Goal: Task Accomplishment & Management: Manage account settings

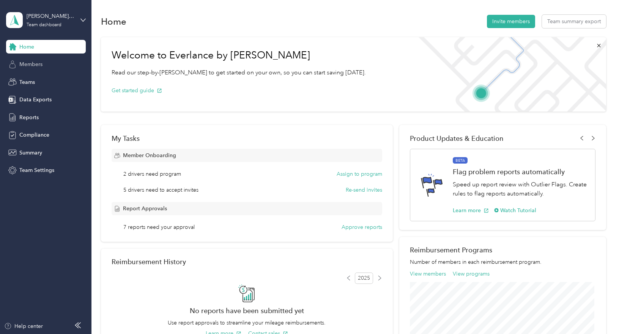
click at [36, 63] on span "Members" at bounding box center [30, 64] width 23 height 8
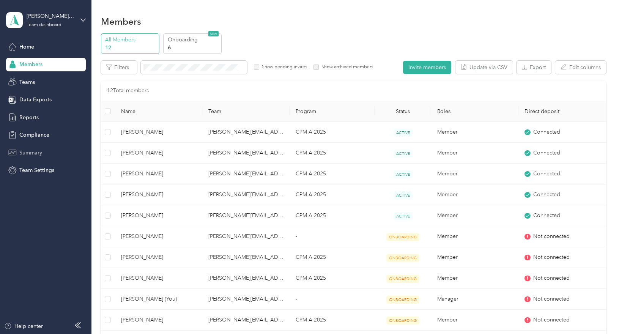
click at [28, 153] on span "Summary" at bounding box center [30, 153] width 23 height 8
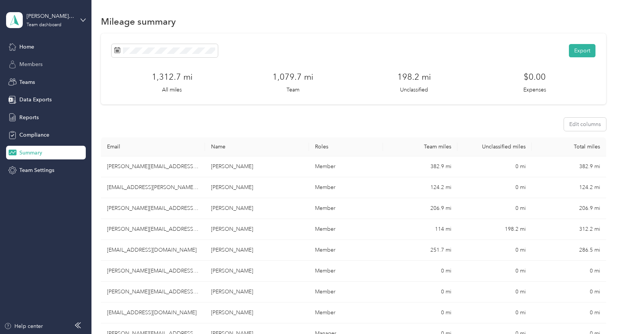
click at [36, 63] on span "Members" at bounding box center [30, 64] width 23 height 8
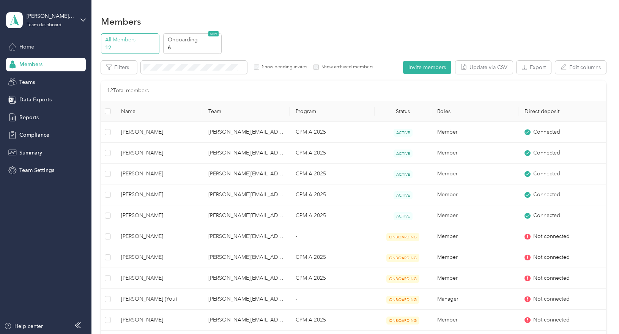
click at [20, 45] on span "Home" at bounding box center [26, 47] width 15 height 8
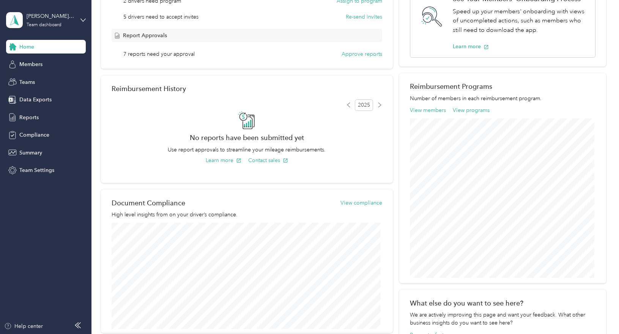
scroll to position [190, 0]
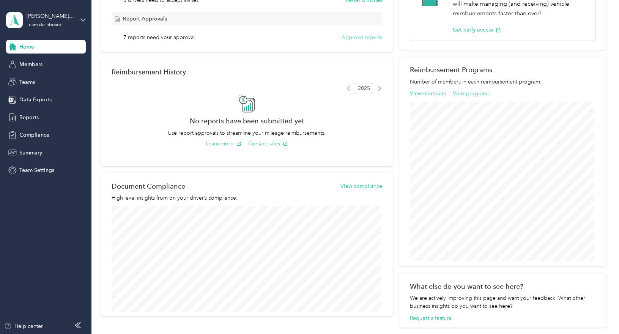
click at [358, 36] on button "Approve reports" at bounding box center [362, 37] width 41 height 8
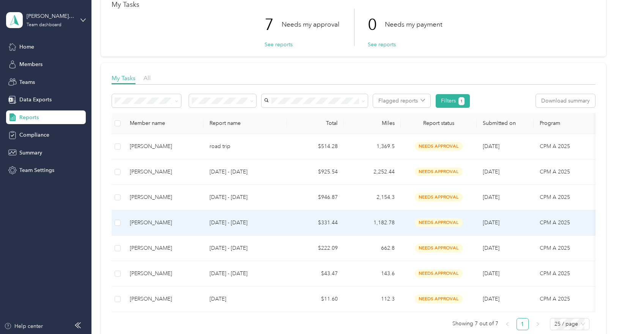
scroll to position [38, 0]
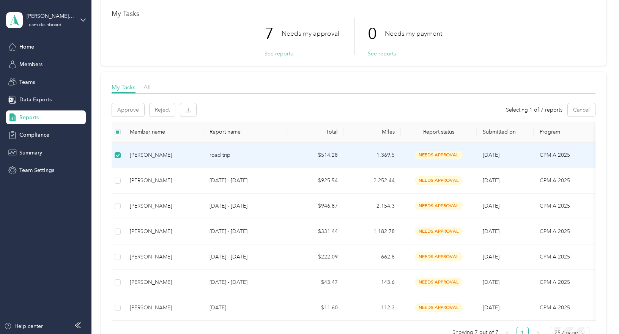
click at [148, 153] on div "[PERSON_NAME]" at bounding box center [164, 155] width 68 height 8
click at [138, 155] on div "[PERSON_NAME]" at bounding box center [164, 155] width 68 height 8
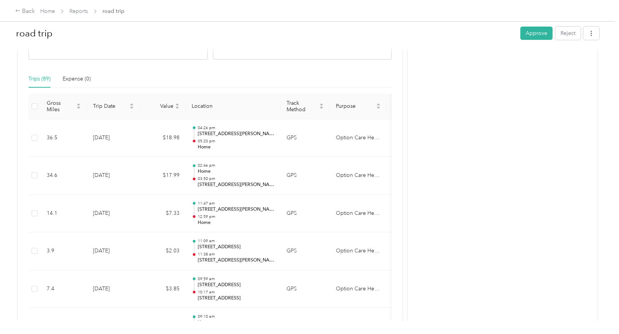
scroll to position [152, 0]
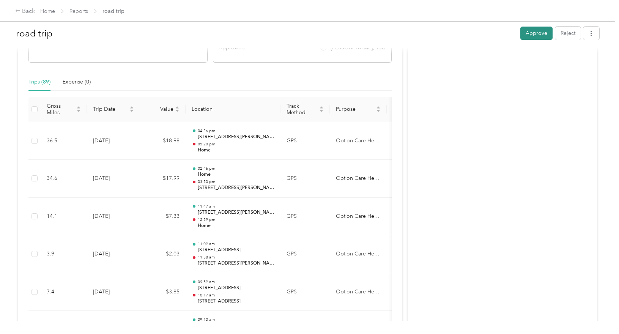
click at [530, 33] on button "Approve" at bounding box center [536, 33] width 32 height 13
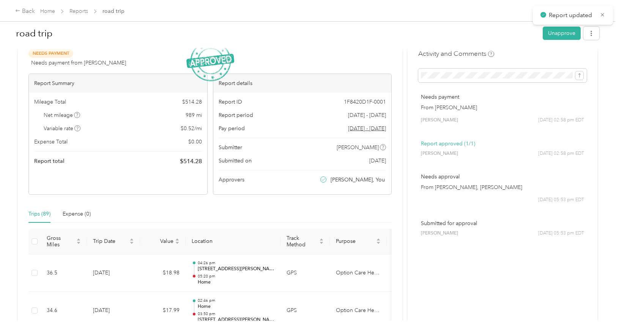
scroll to position [0, 0]
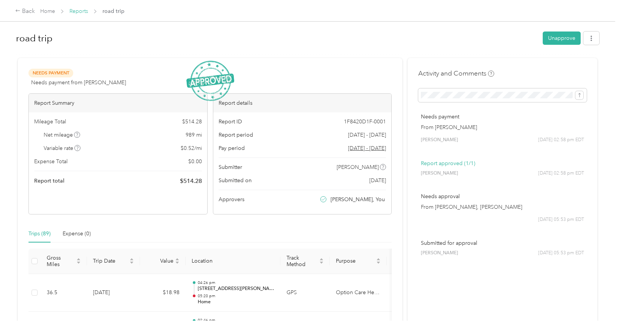
click at [74, 11] on link "Reports" at bounding box center [78, 11] width 19 height 6
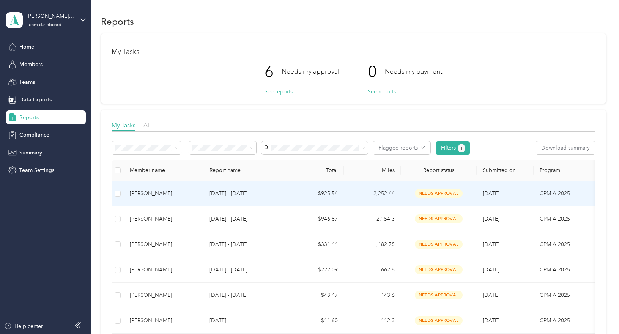
click at [142, 193] on div "[PERSON_NAME]" at bounding box center [164, 193] width 68 height 8
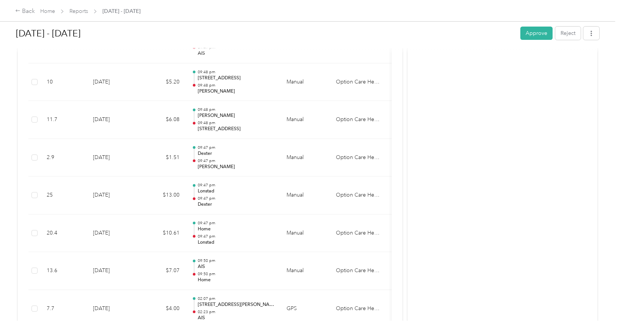
scroll to position [531, 0]
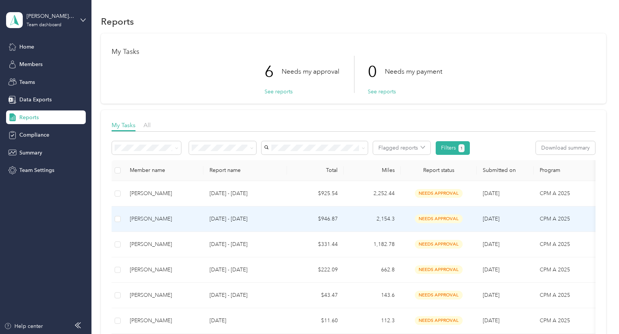
click at [139, 219] on div "[PERSON_NAME]" at bounding box center [164, 219] width 68 height 8
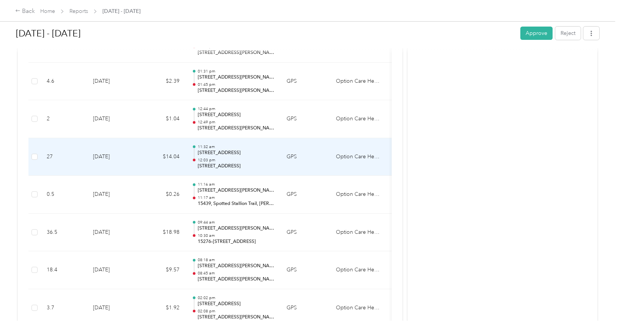
scroll to position [2491, 0]
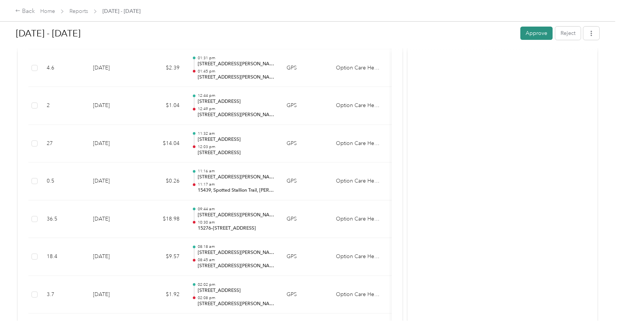
click at [542, 34] on button "Approve" at bounding box center [536, 33] width 32 height 13
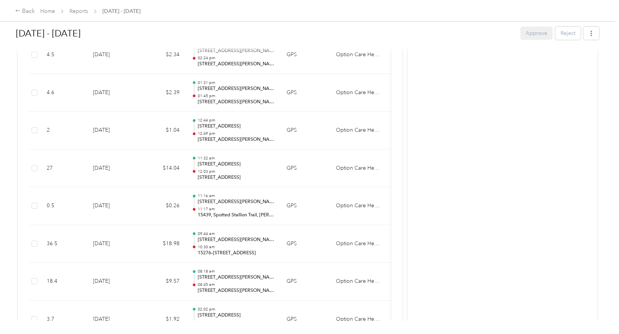
scroll to position [2453, 0]
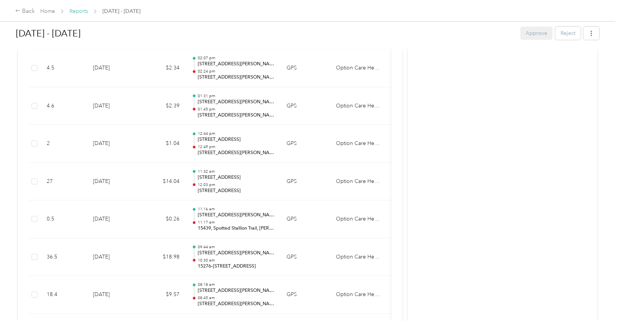
click at [79, 10] on link "Reports" at bounding box center [78, 11] width 19 height 6
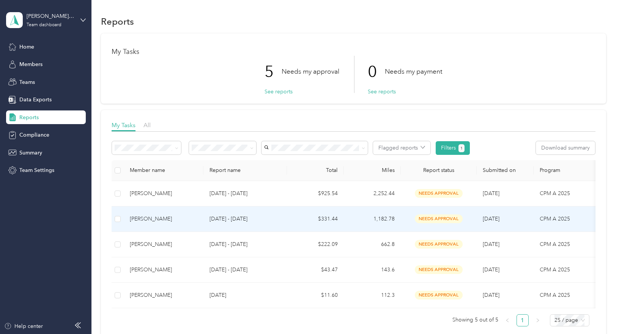
click at [144, 218] on div "[PERSON_NAME]" at bounding box center [164, 219] width 68 height 8
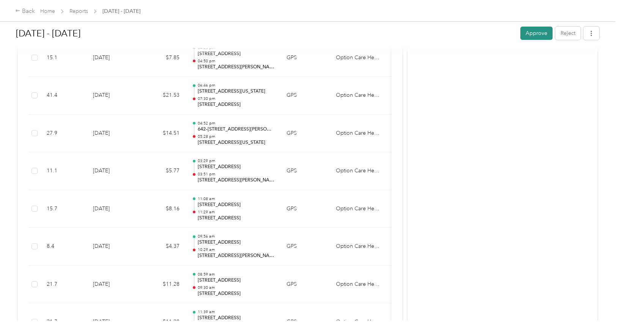
scroll to position [1939, 0]
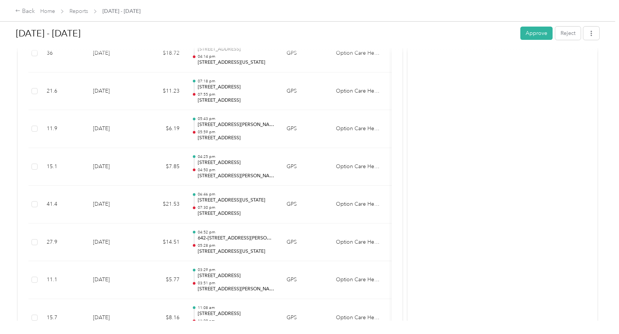
click at [537, 30] on button "Approve" at bounding box center [536, 33] width 32 height 13
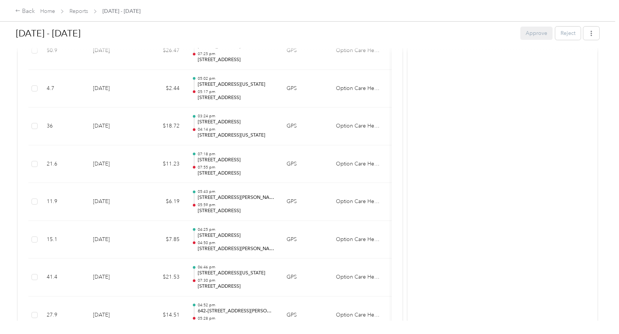
scroll to position [1825, 0]
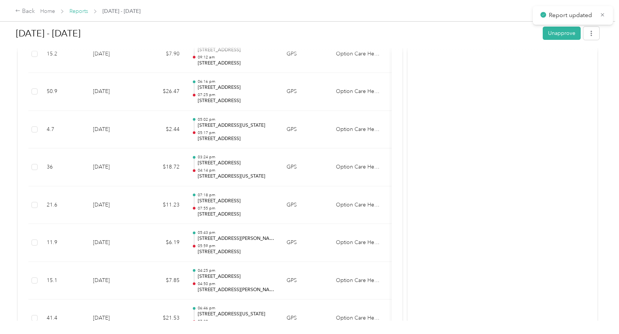
click at [80, 9] on link "Reports" at bounding box center [78, 11] width 19 height 6
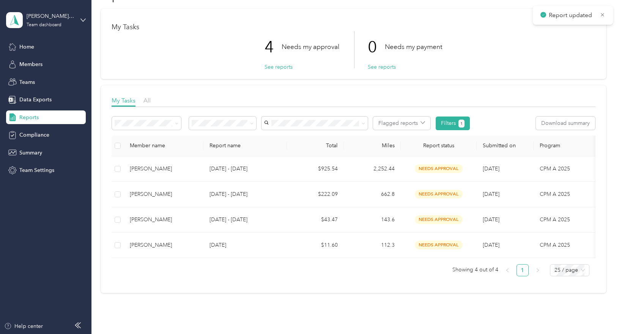
scroll to position [38, 0]
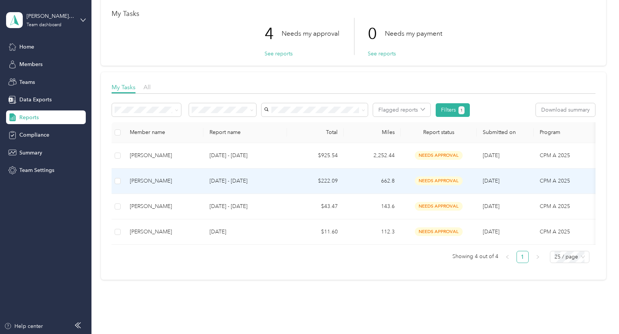
click at [155, 184] on div "[PERSON_NAME]" at bounding box center [164, 181] width 68 height 8
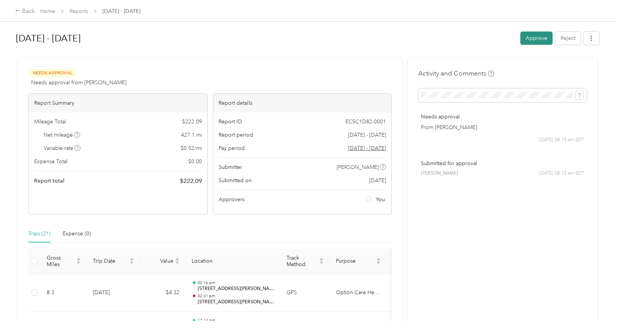
click at [537, 36] on button "Approve" at bounding box center [536, 38] width 32 height 13
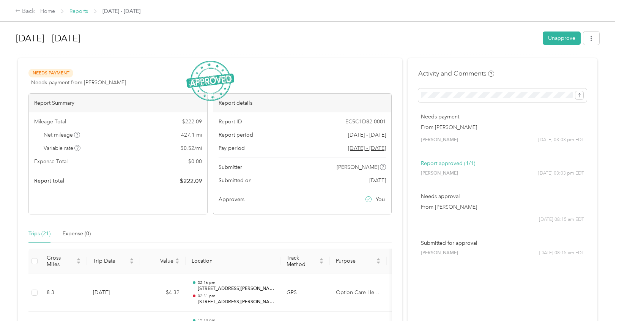
click at [78, 11] on link "Reports" at bounding box center [78, 11] width 19 height 6
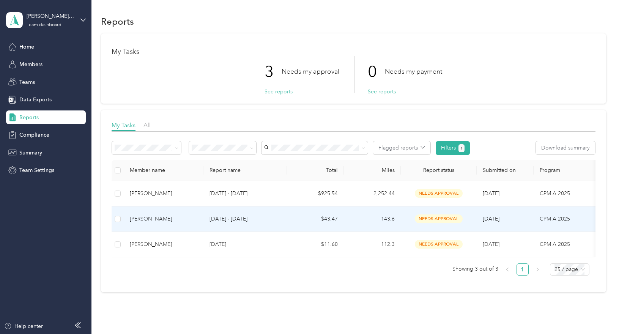
click at [166, 219] on div "[PERSON_NAME]" at bounding box center [164, 219] width 68 height 8
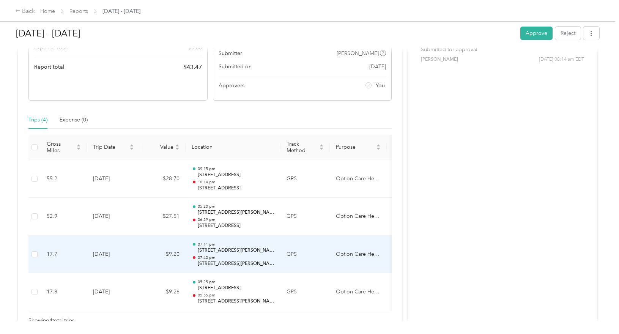
scroll to position [152, 0]
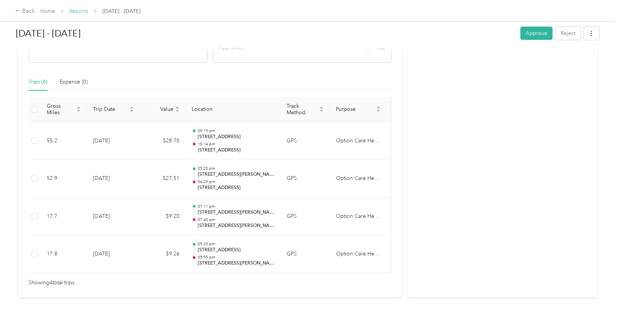
click at [80, 9] on link "Reports" at bounding box center [78, 11] width 19 height 6
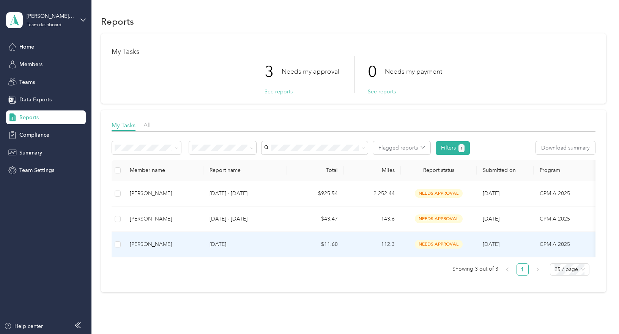
click at [156, 244] on div "[PERSON_NAME]" at bounding box center [164, 244] width 68 height 8
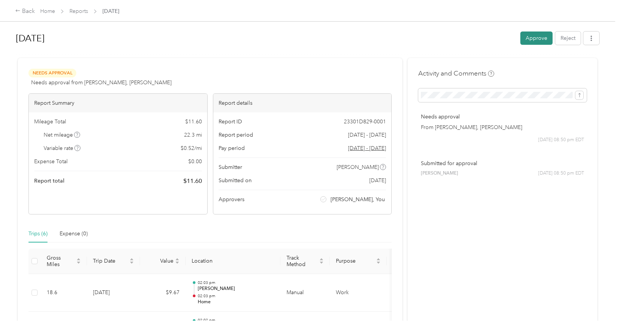
click at [533, 40] on button "Approve" at bounding box center [536, 38] width 32 height 13
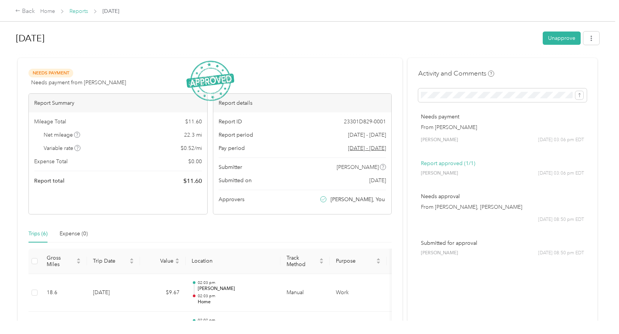
click at [74, 11] on link "Reports" at bounding box center [78, 11] width 19 height 6
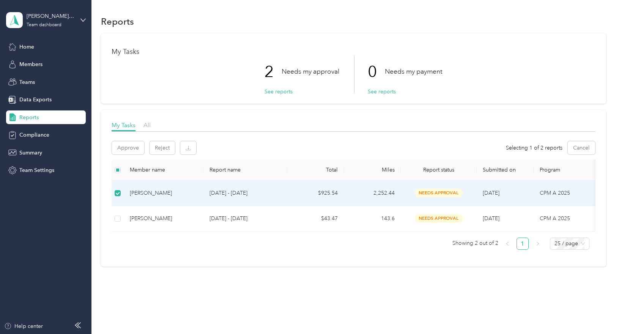
click at [148, 191] on div "[PERSON_NAME]" at bounding box center [164, 193] width 68 height 8
click at [147, 191] on div "[PERSON_NAME]" at bounding box center [164, 193] width 68 height 8
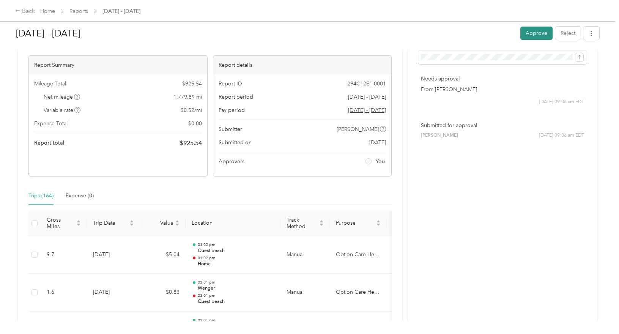
click at [534, 35] on button "Approve" at bounding box center [536, 33] width 32 height 13
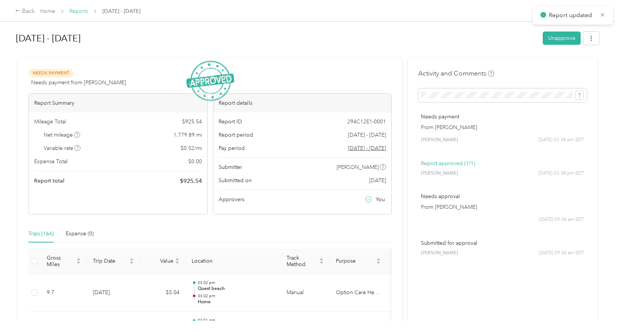
click at [77, 8] on link "Reports" at bounding box center [78, 11] width 19 height 6
